Goal: Find specific page/section: Find specific page/section

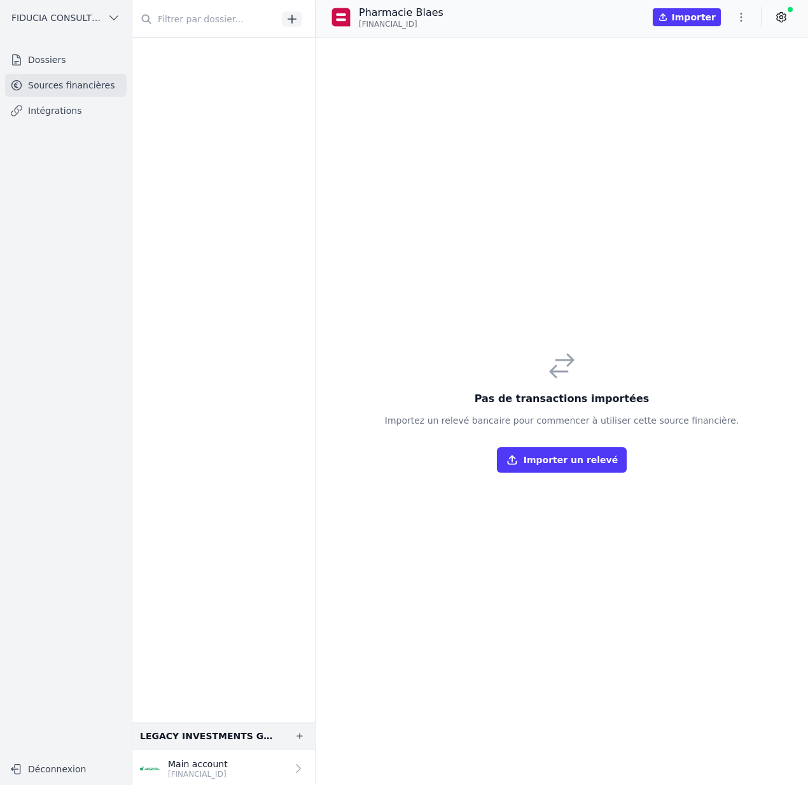
scroll to position [783, 0]
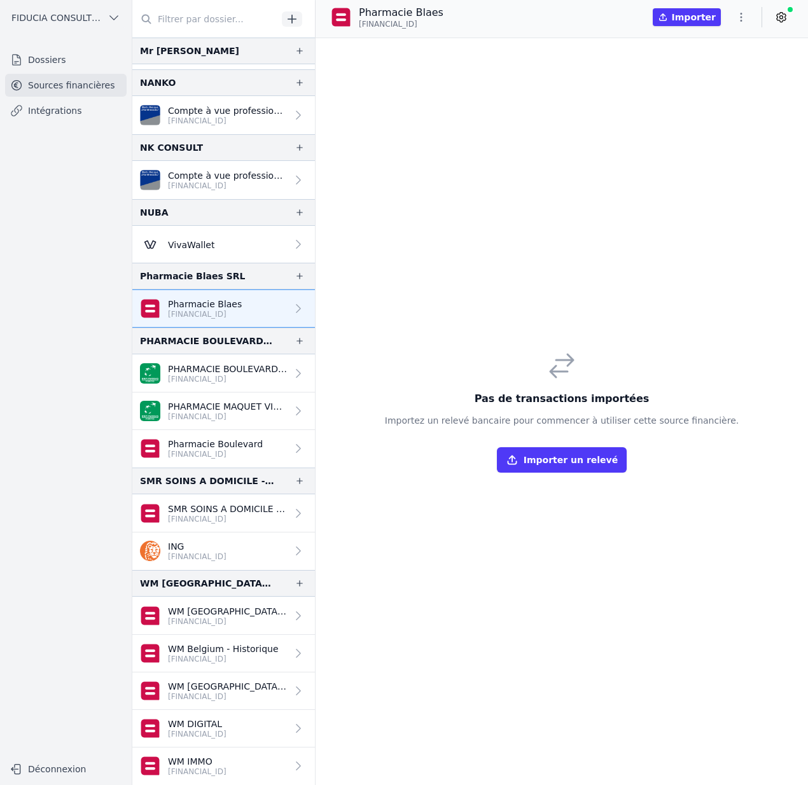
click at [315, 328] on div "And 10 items before LEGACY INVESTMENTS GROUP Main account [FINANCIAL_ID] Mr Pro…" at bounding box center [223, 392] width 183 height 785
click at [265, 367] on p "PHARMACIE BOULEVARD SPRL" at bounding box center [227, 369] width 119 height 13
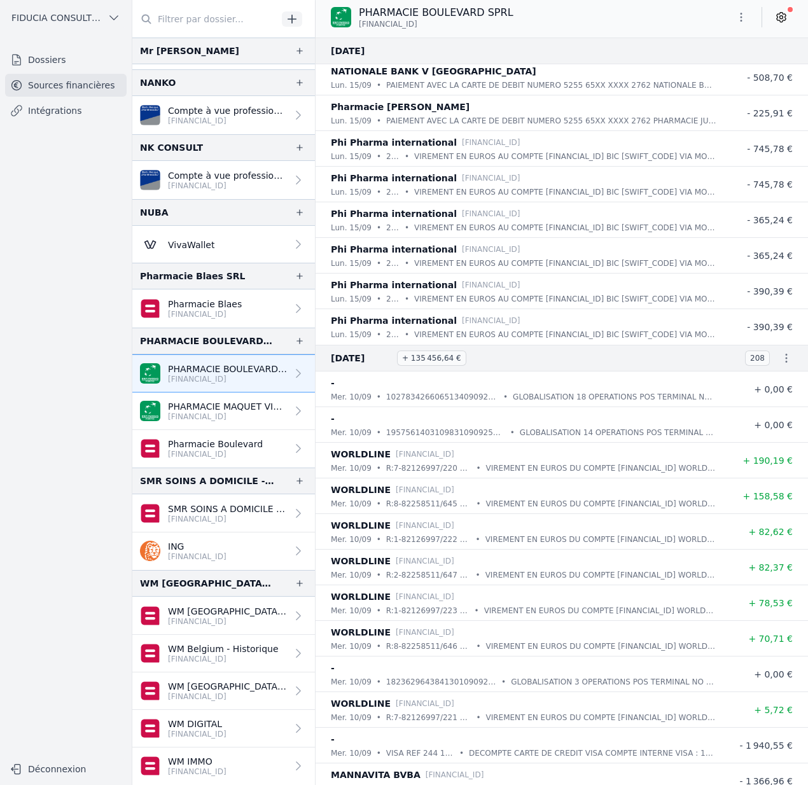
scroll to position [6641, 0]
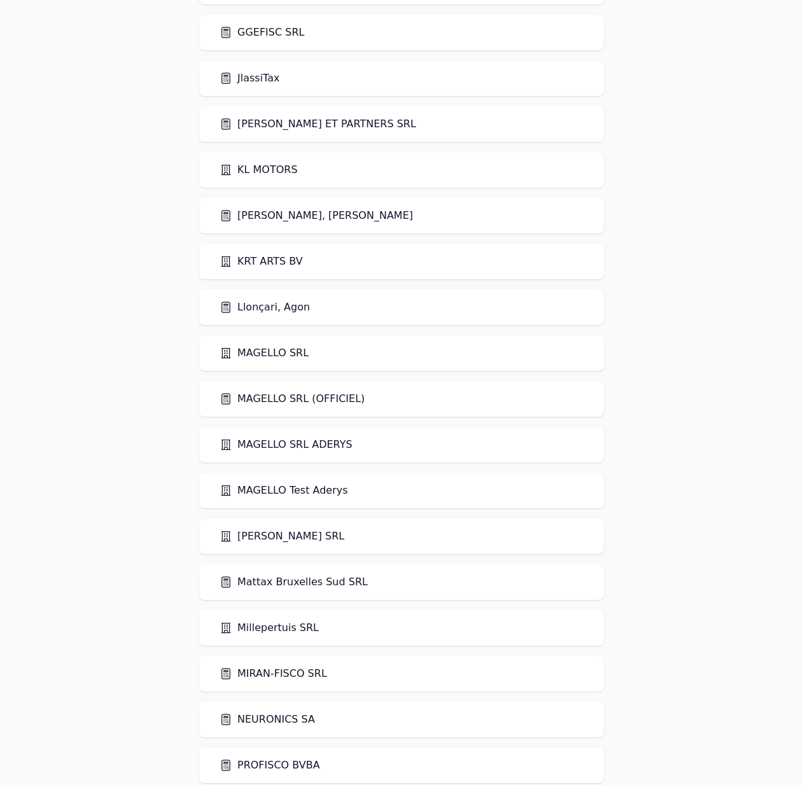
scroll to position [1739, 0]
click at [256, 316] on div "Llonçari, Agon" at bounding box center [401, 308] width 405 height 36
click at [256, 311] on link "Llonçari, Agon" at bounding box center [265, 307] width 90 height 15
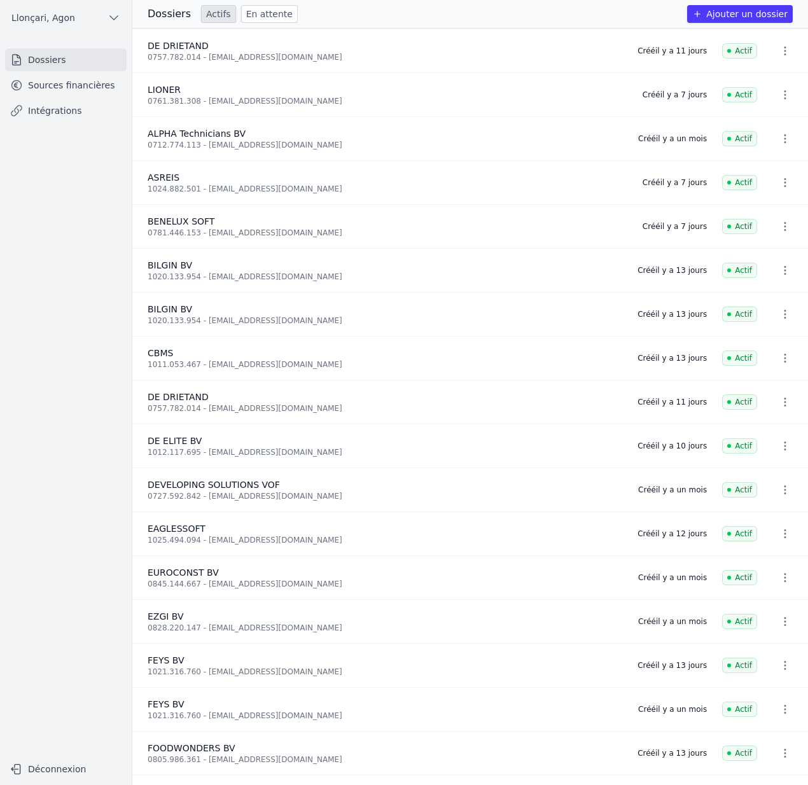
click at [74, 80] on link "Sources financières" at bounding box center [66, 85] width 122 height 23
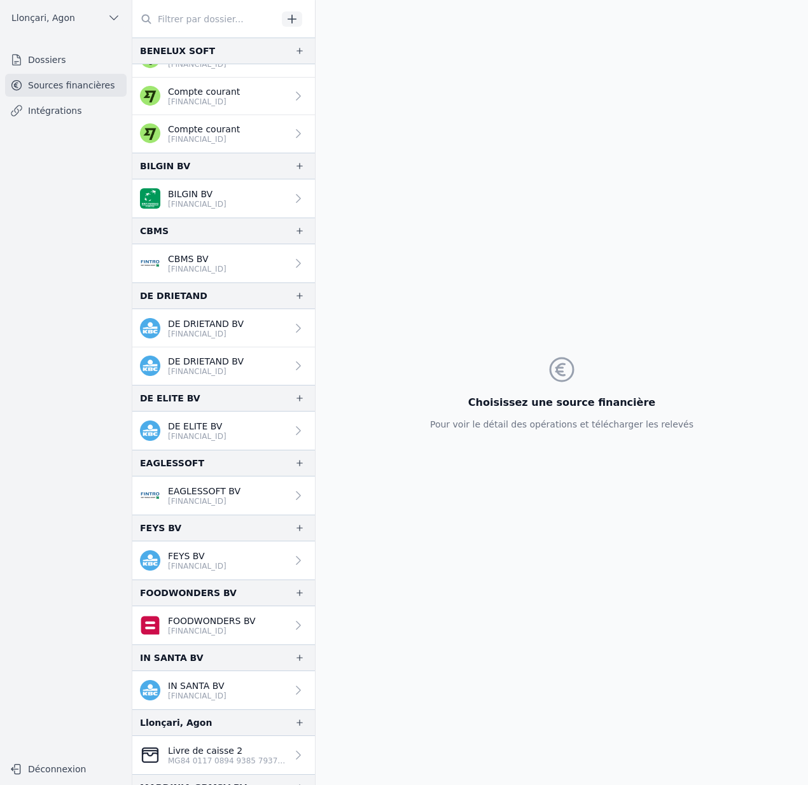
scroll to position [559, 0]
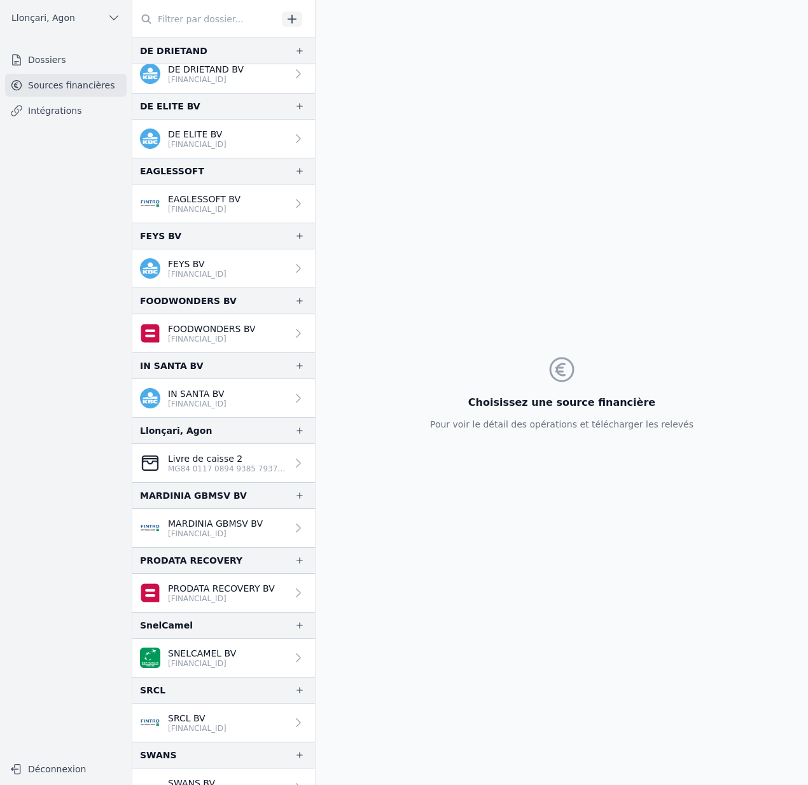
click at [227, 259] on p "FEYS BV" at bounding box center [197, 264] width 59 height 13
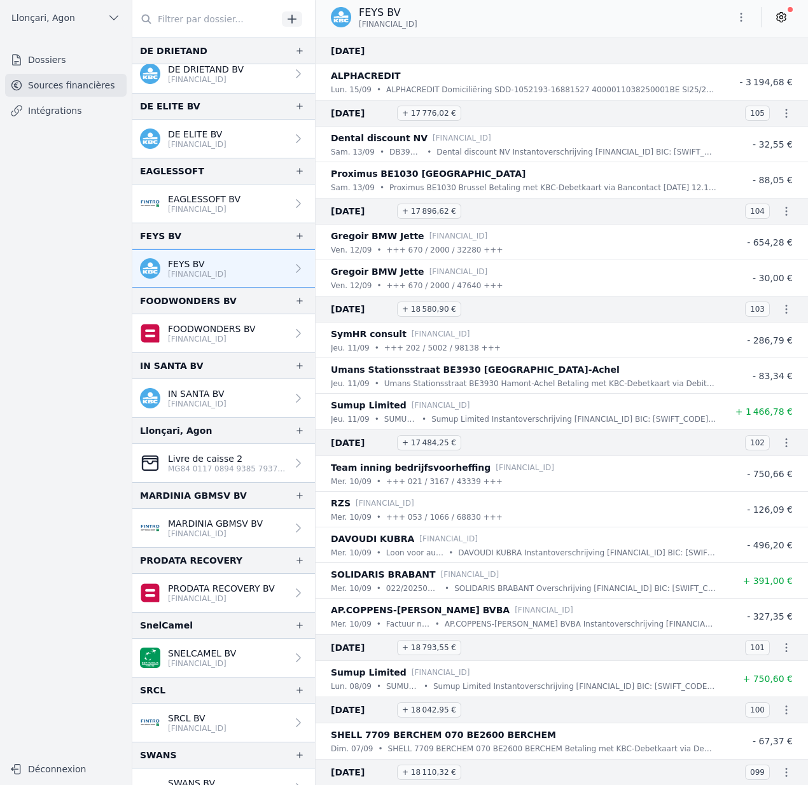
click at [748, 18] on button "button" at bounding box center [741, 17] width 25 height 20
click at [748, 18] on div at bounding box center [404, 392] width 808 height 785
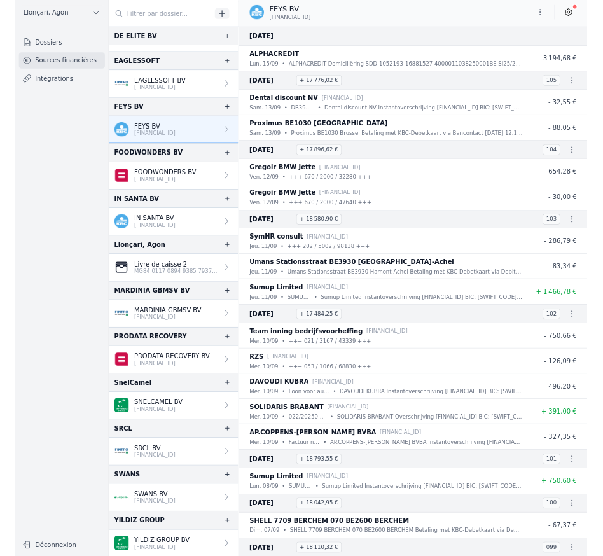
scroll to position [646, 0]
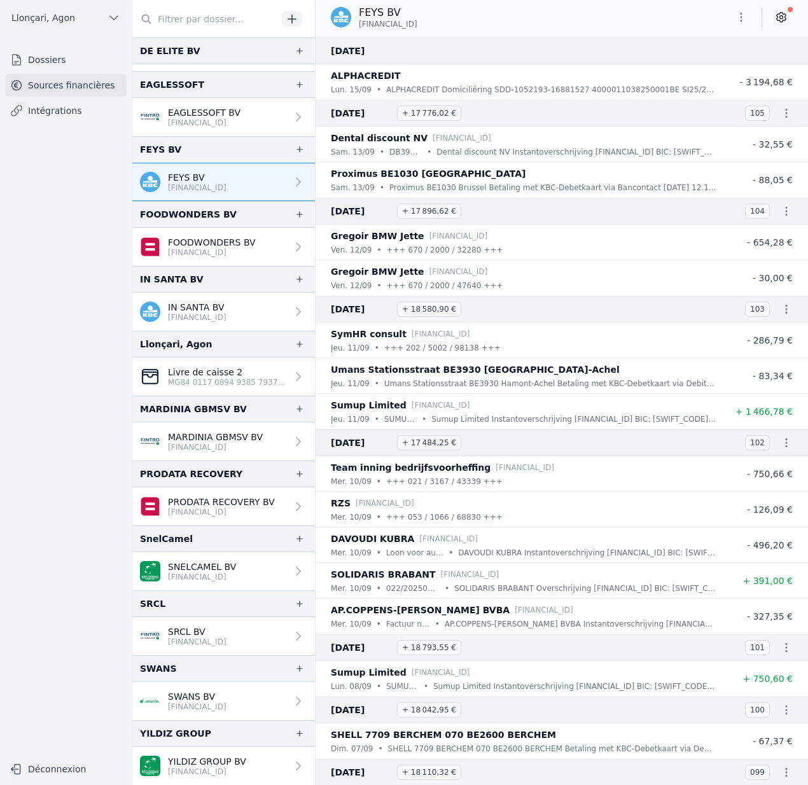
click at [784, 108] on icon "button" at bounding box center [786, 113] width 13 height 13
click at [761, 130] on link "Télécharger les CODA" at bounding box center [738, 136] width 116 height 23
